Goal: Task Accomplishment & Management: Use online tool/utility

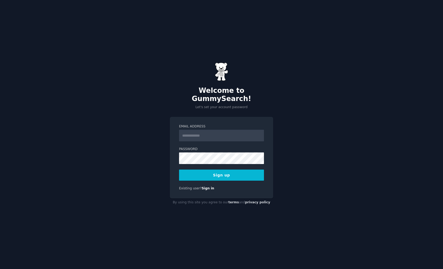
click at [253, 98] on h2 "Welcome to GummySearch!" at bounding box center [221, 94] width 103 height 17
click at [231, 130] on input "Email Address" at bounding box center [221, 136] width 85 height 12
type input "*"
type input "**********"
click at [179, 169] on button "Sign up" at bounding box center [221, 174] width 85 height 11
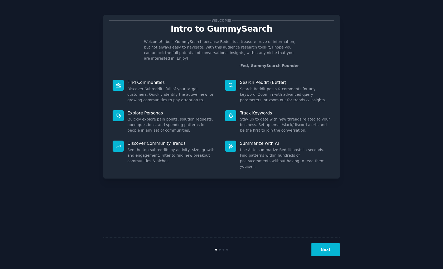
click at [325, 249] on button "Next" at bounding box center [325, 249] width 28 height 13
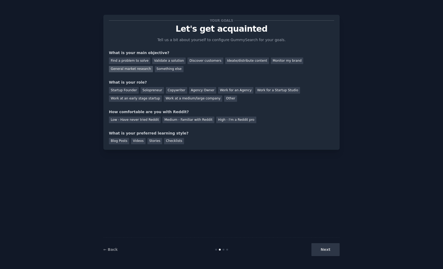
click at [135, 70] on div "General market research" at bounding box center [131, 69] width 44 height 7
click at [172, 61] on div "Validate a solution" at bounding box center [168, 60] width 33 height 7
click at [135, 71] on div "General market research" at bounding box center [131, 69] width 44 height 7
click at [180, 76] on div "Your goals Let's get acquainted Tell us a bit about yourself to configure Gummy…" at bounding box center [221, 82] width 225 height 124
click at [225, 98] on div "Other" at bounding box center [230, 98] width 13 height 7
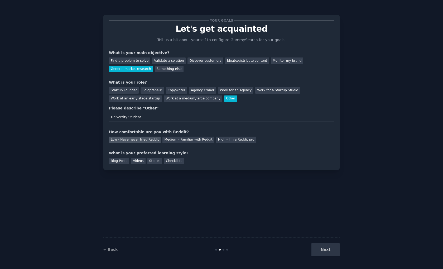
type input "University Student"
click at [144, 140] on div "Low - Have never tried Reddit" at bounding box center [135, 140] width 52 height 7
click at [191, 138] on div "Medium - Familiar with Reddit" at bounding box center [188, 140] width 52 height 7
click at [205, 160] on div "Blog Posts Videos Stories Checklists" at bounding box center [221, 160] width 225 height 8
click at [127, 162] on div "Blog Posts" at bounding box center [119, 161] width 20 height 7
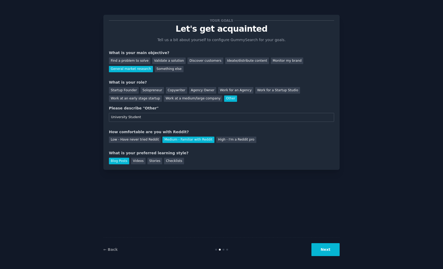
click at [326, 249] on button "Next" at bounding box center [325, 249] width 28 height 13
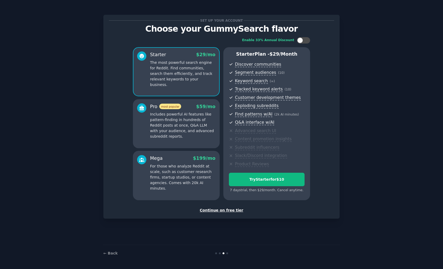
click at [219, 209] on div "Continue on free tier" at bounding box center [221, 210] width 225 height 6
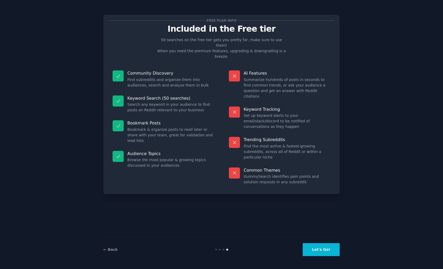
click at [319, 251] on button "Let's Go!" at bounding box center [321, 249] width 37 height 13
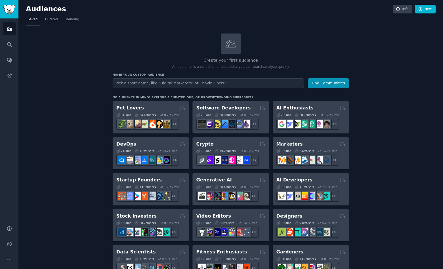
click at [134, 52] on div "Create your first audience An audience is a collection of subreddits you can se…" at bounding box center [231, 51] width 236 height 36
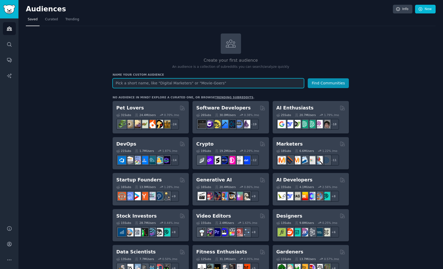
click at [234, 88] on input "text" at bounding box center [208, 83] width 191 height 10
type input "KoreaSeoulBeauty"
click at [308, 78] on button "Find Communities" at bounding box center [328, 83] width 41 height 10
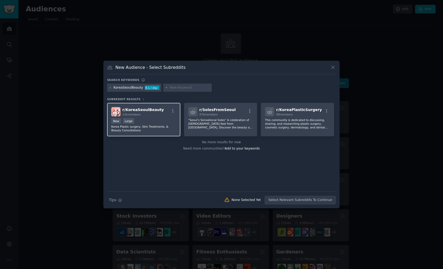
click at [149, 111] on span "r/ KoreaSeoulBeauty" at bounding box center [142, 110] width 41 height 4
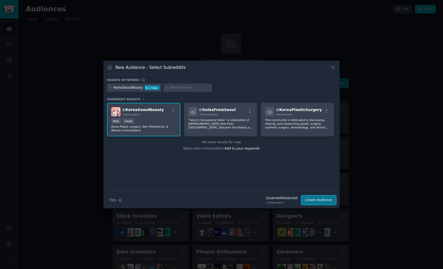
click at [323, 199] on button "Create Audience" at bounding box center [318, 200] width 35 height 9
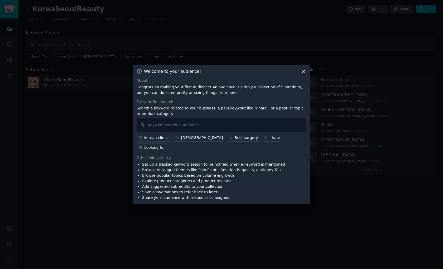
click at [305, 74] on icon at bounding box center [304, 72] width 6 height 6
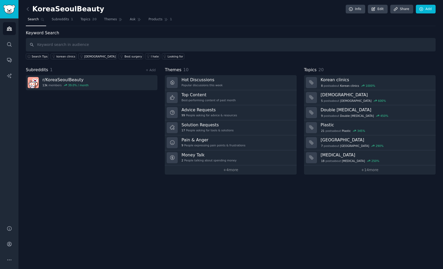
click at [103, 122] on div "Subreddits 1 + Add r/ KoreaSeoulBeauty 13k members 39.0 % / month" at bounding box center [92, 121] width 132 height 108
click at [153, 72] on div "Subreddits 1 + Add" at bounding box center [92, 70] width 132 height 7
click at [150, 70] on link "+ Add" at bounding box center [150, 70] width 10 height 4
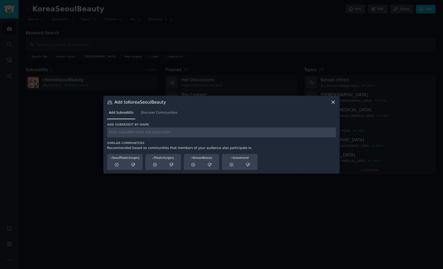
click at [332, 101] on icon at bounding box center [333, 102] width 3 height 3
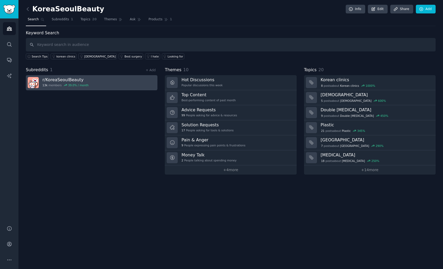
click at [53, 80] on h3 "r/ KoreaSeoulBeauty" at bounding box center [65, 80] width 46 height 6
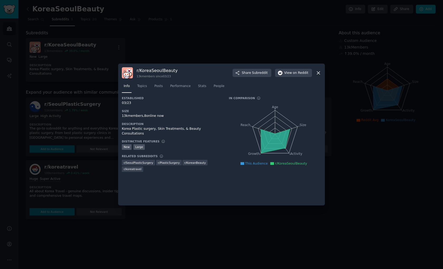
click at [318, 72] on icon at bounding box center [318, 72] width 3 height 3
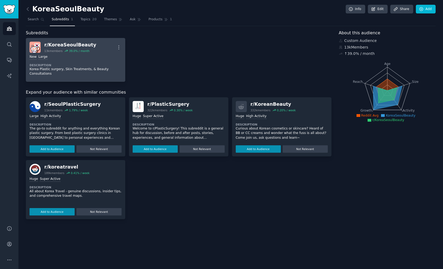
click at [81, 50] on div "39.0 % / month" at bounding box center [79, 51] width 21 height 4
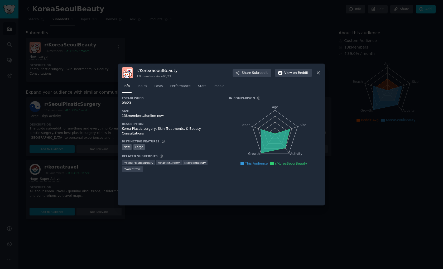
click at [319, 71] on icon at bounding box center [318, 73] width 6 height 6
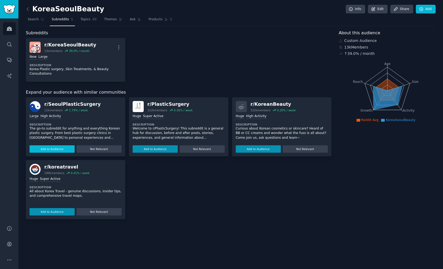
click at [42, 150] on button "Add to Audience" at bounding box center [52, 148] width 45 height 7
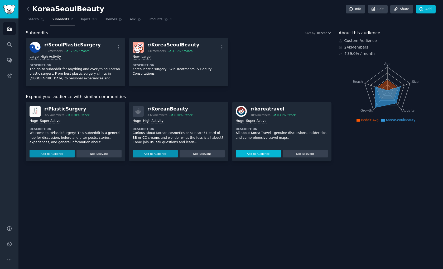
click at [249, 153] on button "Add to Audience" at bounding box center [258, 153] width 45 height 7
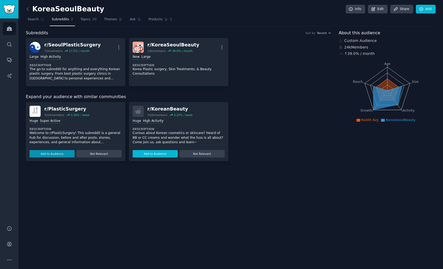
click at [158, 156] on button "Add to Audience" at bounding box center [155, 153] width 45 height 7
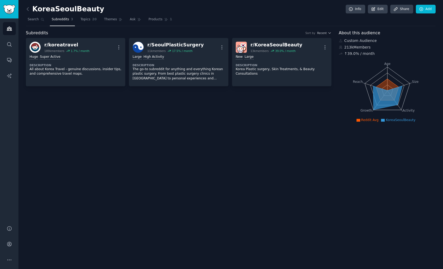
click at [207, 113] on div "Subreddits Sort by Recent r/ koreatravel 189k members 1.7 % / month More Huge S…" at bounding box center [178, 77] width 305 height 94
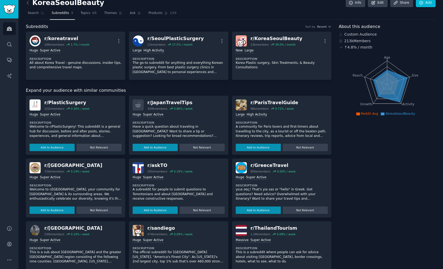
scroll to position [4, 0]
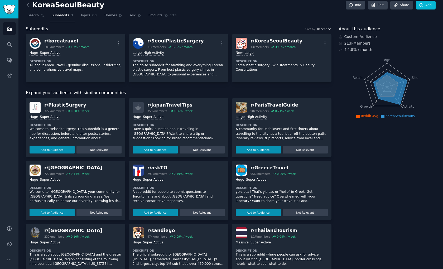
click at [319, 28] on span "Recent" at bounding box center [321, 29] width 9 height 4
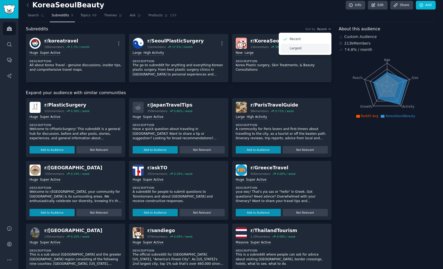
click at [300, 50] on p "Largest" at bounding box center [296, 48] width 12 height 5
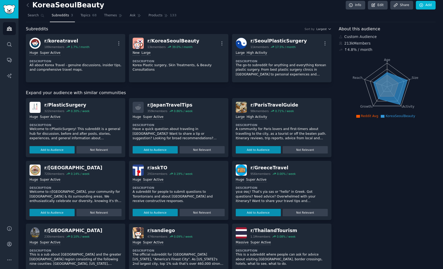
scroll to position [19, 0]
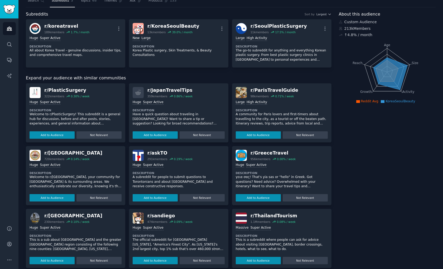
drag, startPoint x: 441, startPoint y: 98, endPoint x: 441, endPoint y: 125, distance: 26.9
click at [441, 125] on div "KoreaSeoulBeauty Info Edit Share Add Search Subreddits 3 Topics 68 Themes Ask P…" at bounding box center [230, 159] width 424 height 357
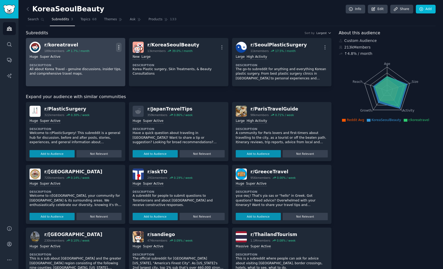
click at [119, 48] on icon "button" at bounding box center [119, 48] width 6 height 6
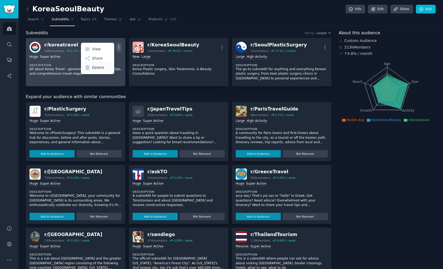
click at [100, 69] on p "Delete" at bounding box center [98, 68] width 12 height 6
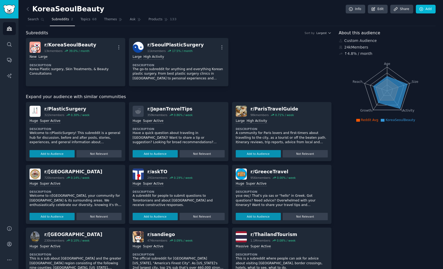
click at [255, 76] on div "r/ KoreaSeoulBeauty 13k members 39.0 % / month More New Large Description Korea…" at bounding box center [178, 62] width 305 height 48
click at [85, 21] on span "Topics" at bounding box center [85, 19] width 10 height 5
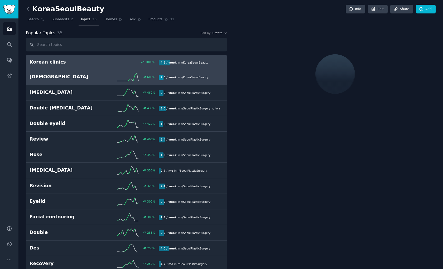
click at [100, 81] on link "Foreigners 600 % 2.0 / week in r/ KoreaSeoulBeauty" at bounding box center [126, 77] width 201 height 16
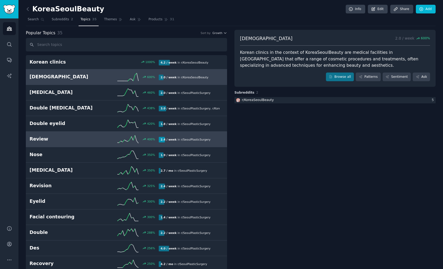
click at [84, 147] on link "Review 400 % 2.4 / week in r/ SeoulPlasticSurgery" at bounding box center [126, 140] width 201 height 16
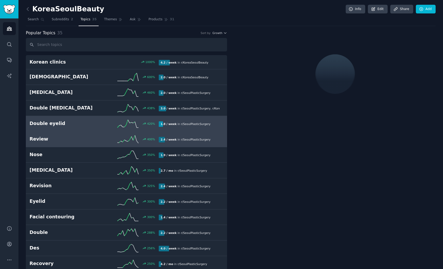
click at [86, 129] on link "Double eyelid 420 % 1.8 / week in r/ SeoulPlasticSurgery" at bounding box center [126, 124] width 201 height 16
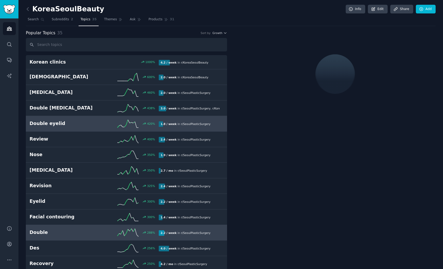
click at [79, 231] on h2 "Double" at bounding box center [62, 232] width 65 height 7
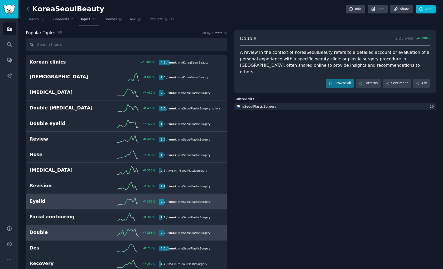
click at [83, 194] on link "Eyelid 300 % 2.2 / week in r/ SeoulPlasticSurgery" at bounding box center [126, 202] width 201 height 16
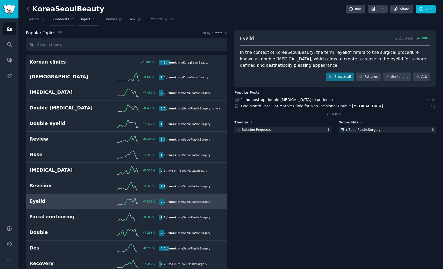
click at [65, 20] on span "Subreddits" at bounding box center [60, 19] width 17 height 5
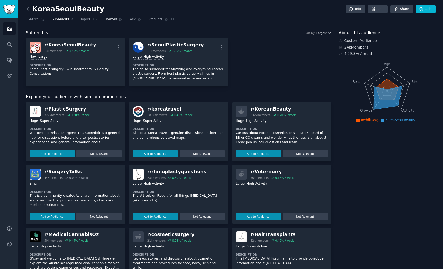
click at [114, 21] on span "Themes" at bounding box center [110, 19] width 13 height 5
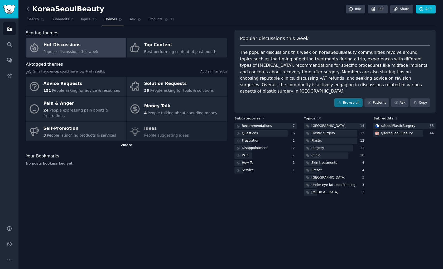
click at [126, 147] on div "2 more" at bounding box center [126, 145] width 201 height 8
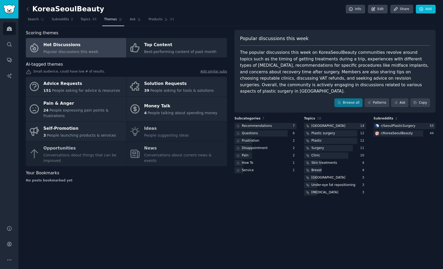
click at [147, 193] on div "KoreaSeoulBeauty Info Edit Share Add Search Subreddits 2 Topics 35 Themes Ask P…" at bounding box center [230, 134] width 424 height 269
click at [133, 19] on span "Ask" at bounding box center [133, 19] width 6 height 5
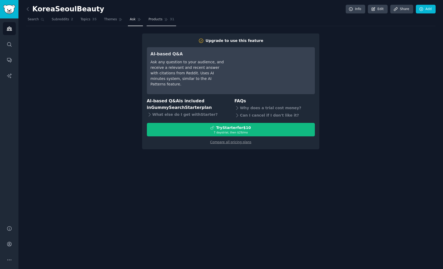
click at [157, 18] on span "Products" at bounding box center [155, 19] width 14 height 5
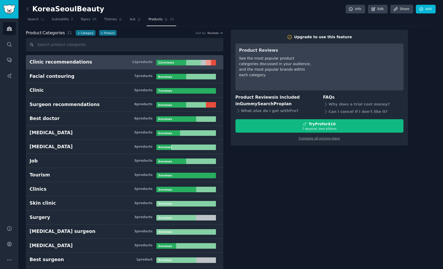
click at [100, 19] on nav "Search Subreddits 2 Topics 35 Themes Ask Products 31" at bounding box center [231, 20] width 410 height 11
click at [110, 19] on span "Themes" at bounding box center [110, 19] width 13 height 5
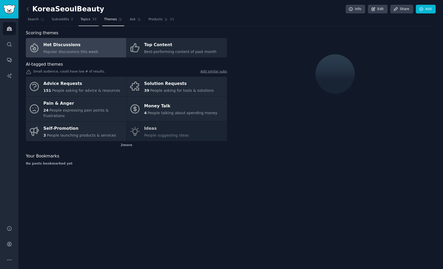
click at [90, 21] on link "Topics 35" at bounding box center [89, 20] width 20 height 11
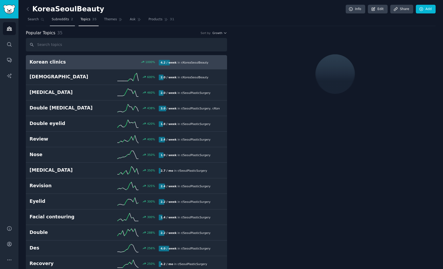
click at [66, 21] on span "Subreddits" at bounding box center [60, 19] width 17 height 5
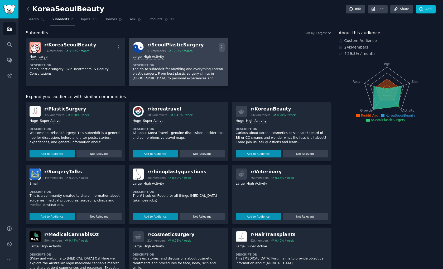
click at [220, 47] on icon "button" at bounding box center [222, 48] width 6 height 6
click at [203, 65] on p "Delete" at bounding box center [201, 68] width 12 height 6
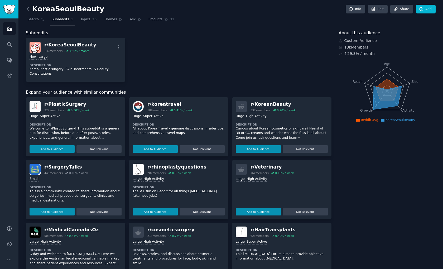
click at [159, 43] on div "r/ KoreaSeoulBeauty 13k members 39.0 % / month More New Large Description Korea…" at bounding box center [178, 60] width 305 height 44
click at [89, 17] on span "Topics" at bounding box center [85, 19] width 10 height 5
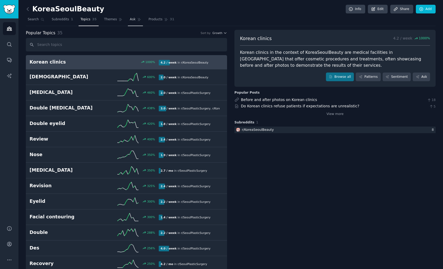
click at [133, 23] on link "Ask" at bounding box center [135, 20] width 15 height 11
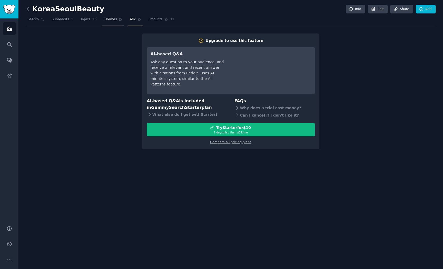
click at [113, 23] on link "Themes" at bounding box center [113, 20] width 22 height 11
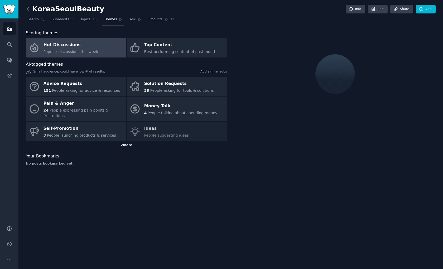
click at [123, 145] on div "2 more" at bounding box center [126, 145] width 201 height 8
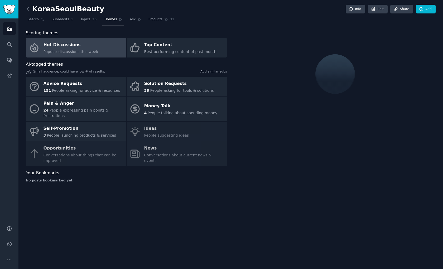
click at [145, 201] on div "KoreaSeoulBeauty Info Edit Share Add Search Subreddits 1 Topics 35 Themes Ask P…" at bounding box center [230, 134] width 424 height 269
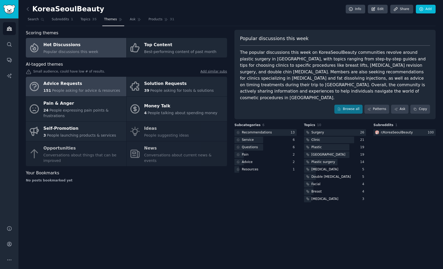
click at [84, 89] on span "People asking for advice & resources" at bounding box center [86, 90] width 68 height 4
